Goal: Task Accomplishment & Management: Use online tool/utility

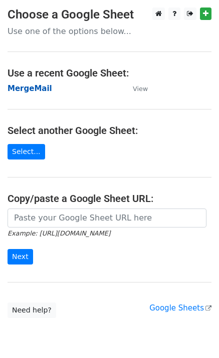
click at [30, 88] on strong "MergeMail" at bounding box center [30, 88] width 45 height 9
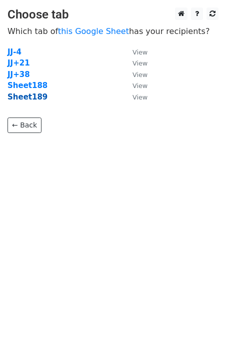
click at [33, 99] on strong "Sheet189" at bounding box center [28, 97] width 40 height 9
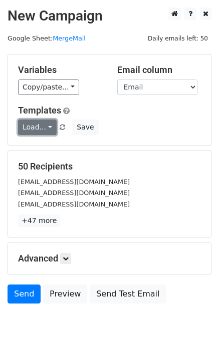
click at [36, 130] on link "Load..." at bounding box center [37, 128] width 39 height 16
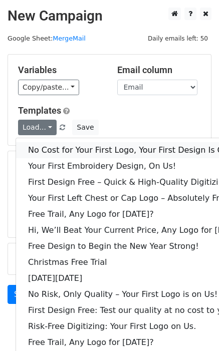
click at [53, 147] on link "No Cost for Your First Logo, Your First Design Is On Us!" at bounding box center [137, 150] width 242 height 16
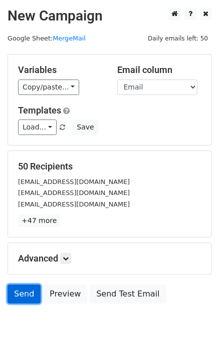
click at [22, 299] on link "Send" at bounding box center [24, 294] width 33 height 19
